Goal: Information Seeking & Learning: Learn about a topic

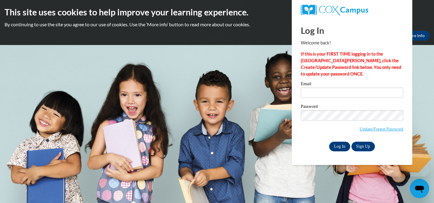
type input "diana16.roma@gmail.com"
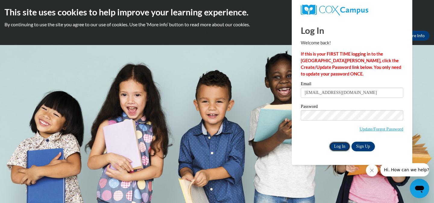
click at [342, 143] on input "Log In" at bounding box center [339, 146] width 21 height 10
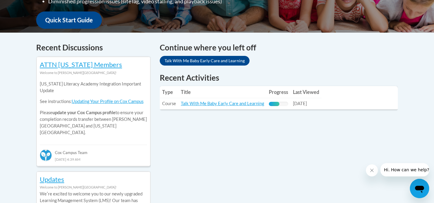
scroll to position [225, 0]
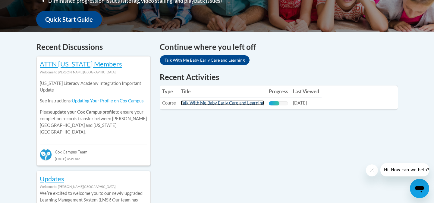
click at [232, 103] on link "Talk With Me Baby Early Care and Learning" at bounding box center [222, 102] width 83 height 5
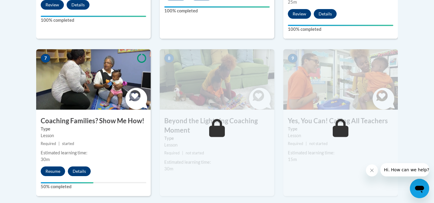
scroll to position [496, 0]
click at [63, 166] on button "Resume" at bounding box center [53, 171] width 24 height 10
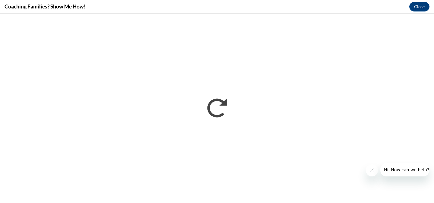
scroll to position [0, 0]
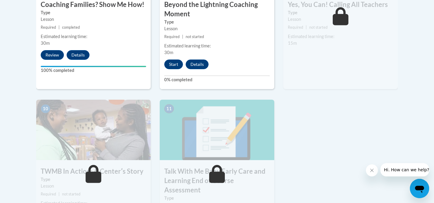
scroll to position [613, 0]
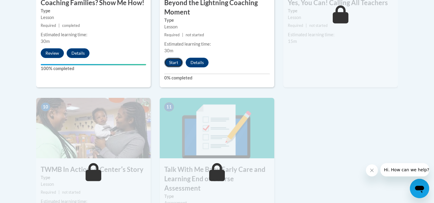
click at [179, 58] on button "Start" at bounding box center [173, 63] width 19 height 10
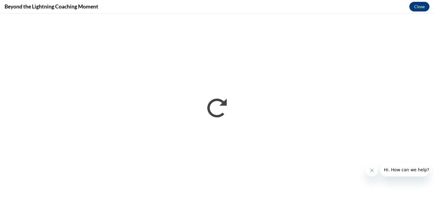
scroll to position [0, 0]
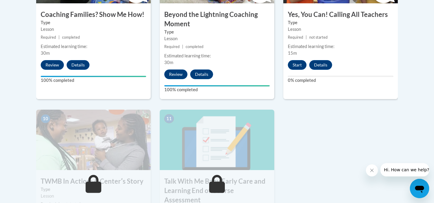
scroll to position [602, 0]
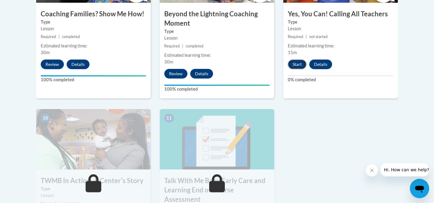
click at [296, 59] on button "Start" at bounding box center [297, 64] width 19 height 10
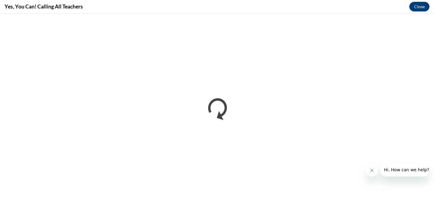
scroll to position [0, 0]
